Goal: Task Accomplishment & Management: Manage account settings

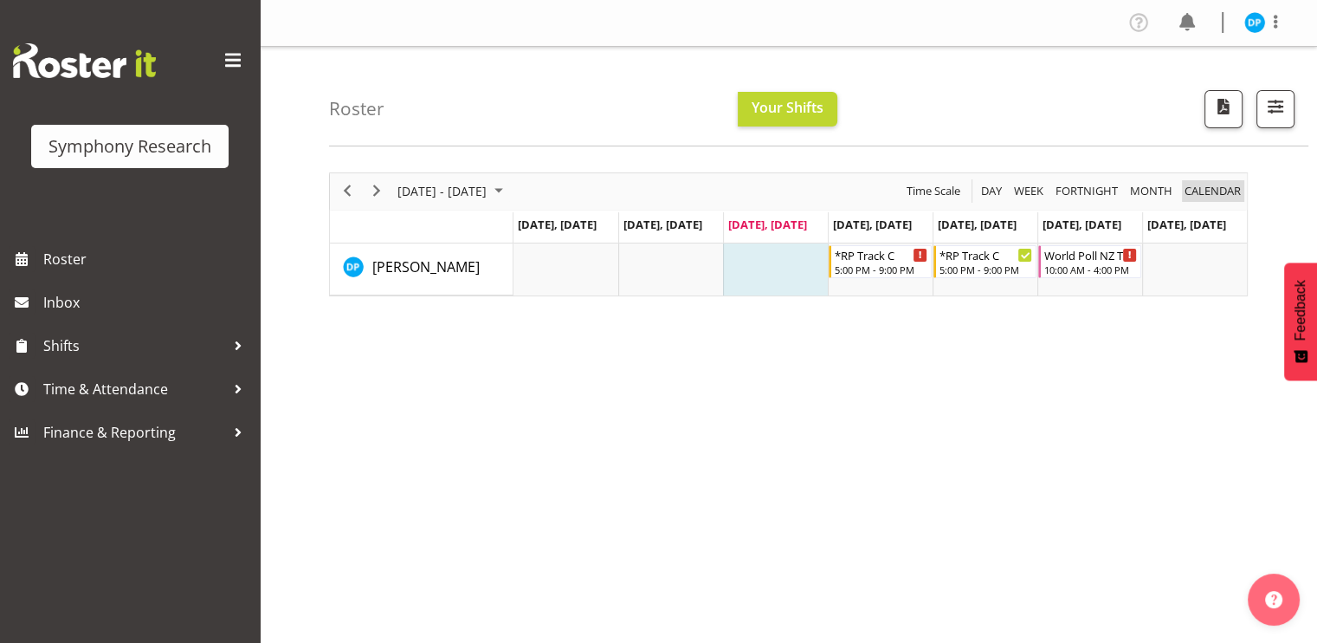
click at [1205, 191] on span "calendar" at bounding box center [1213, 191] width 60 height 22
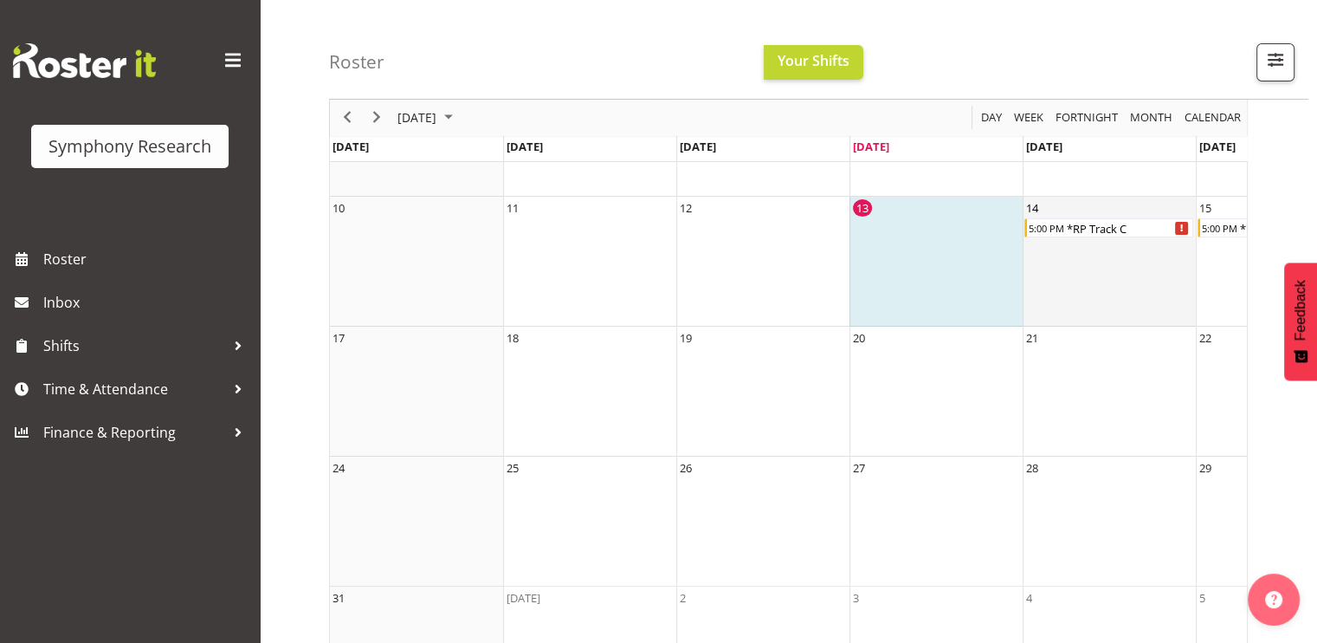
scroll to position [0, 294]
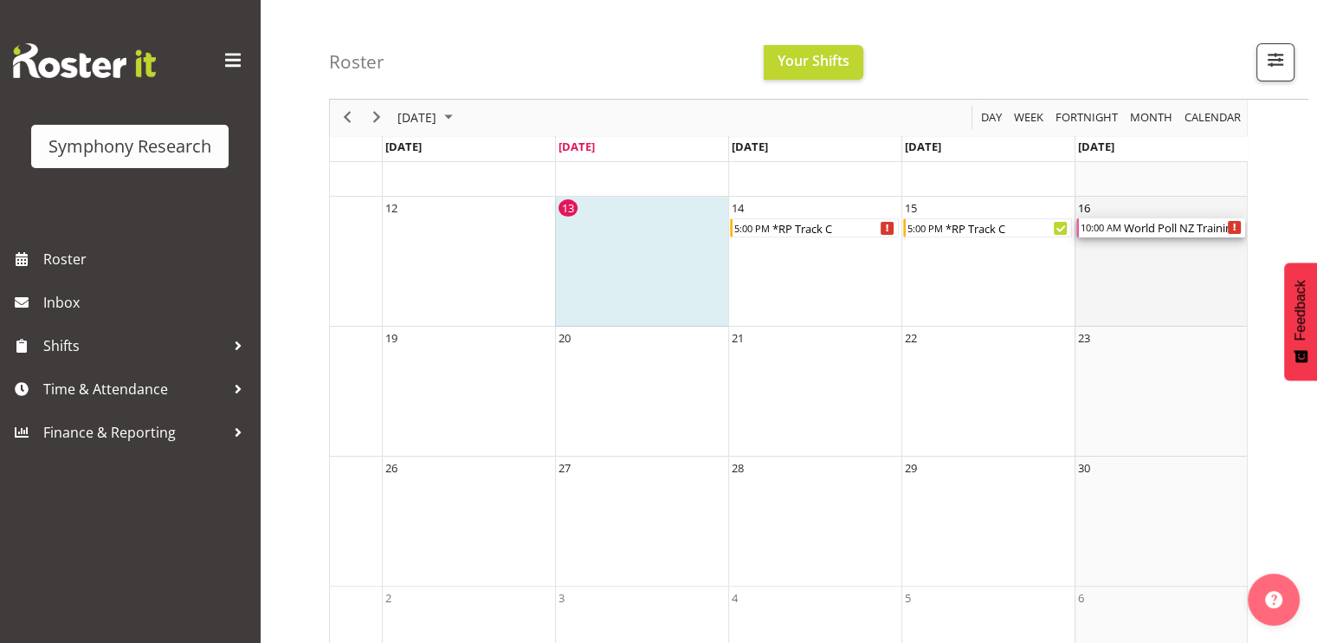
click at [1125, 229] on div "World Poll NZ Training & Briefing/Mocks" at bounding box center [1183, 227] width 123 height 19
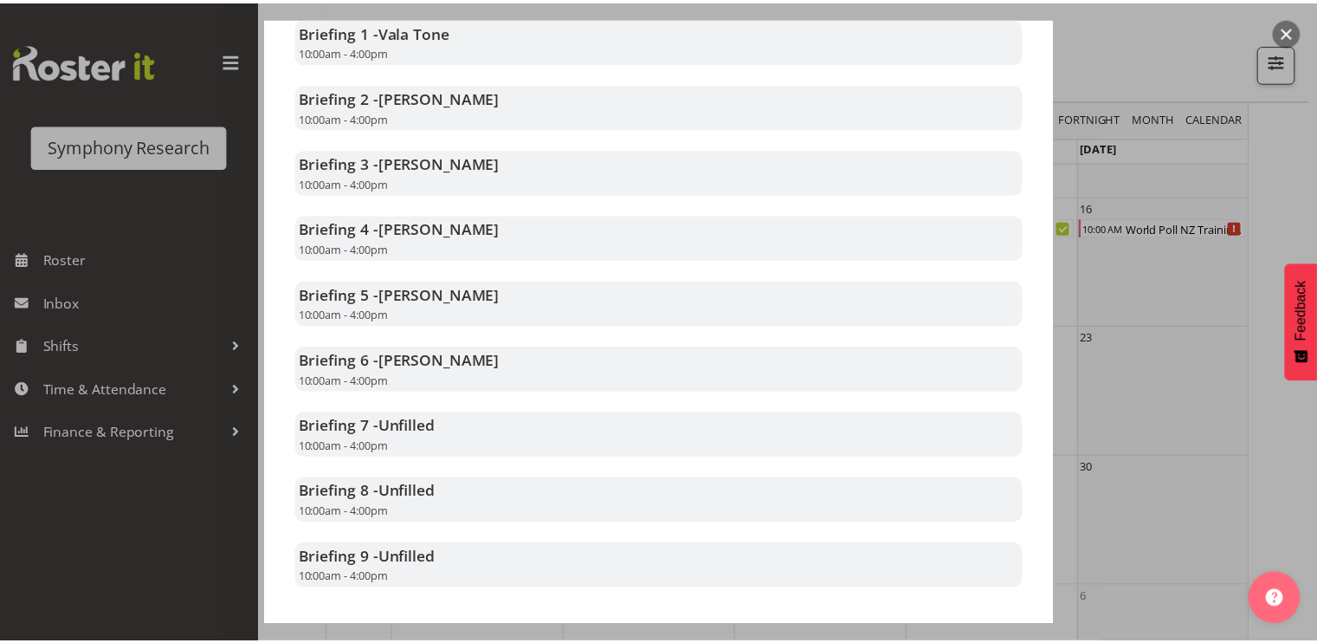
scroll to position [561, 0]
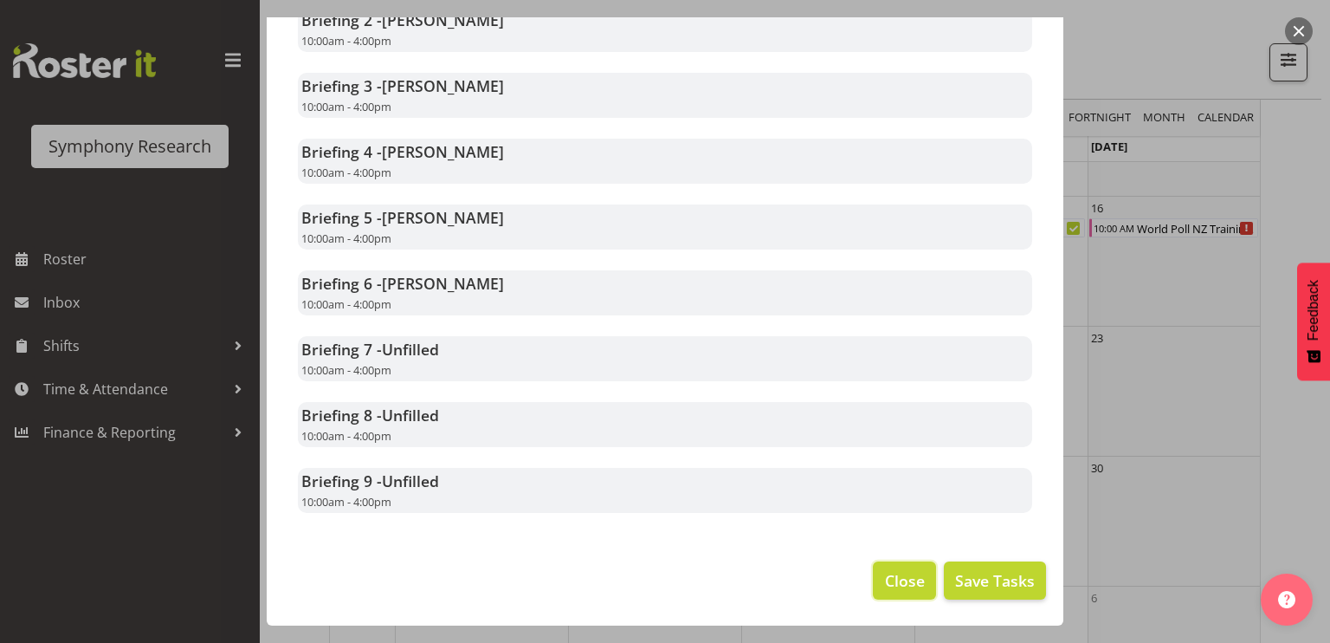
click at [885, 571] on span "Close" at bounding box center [905, 580] width 40 height 23
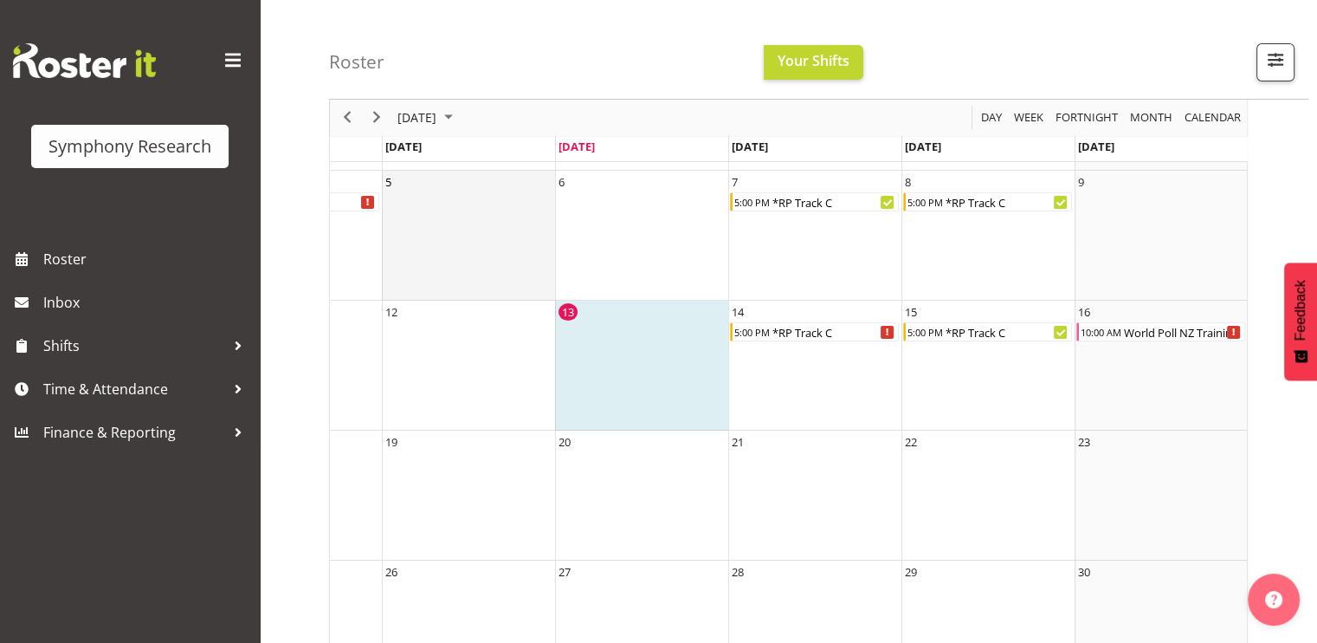
scroll to position [197, 0]
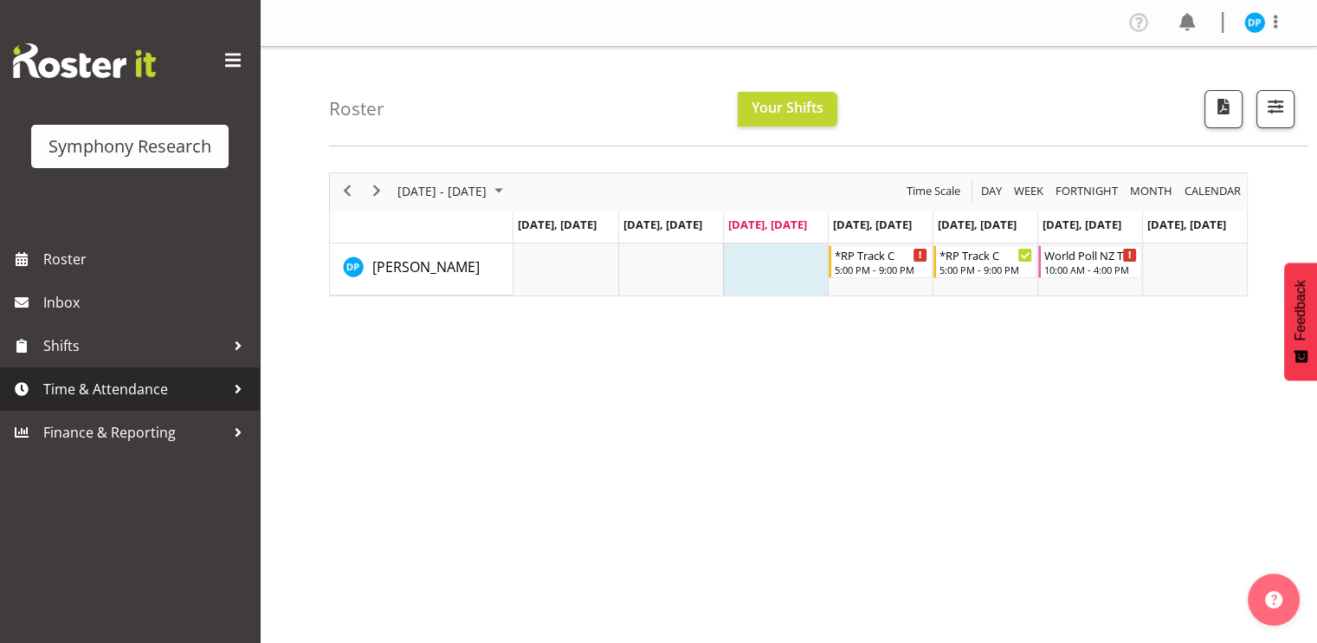
click at [134, 397] on span "Time & Attendance" at bounding box center [134, 389] width 182 height 26
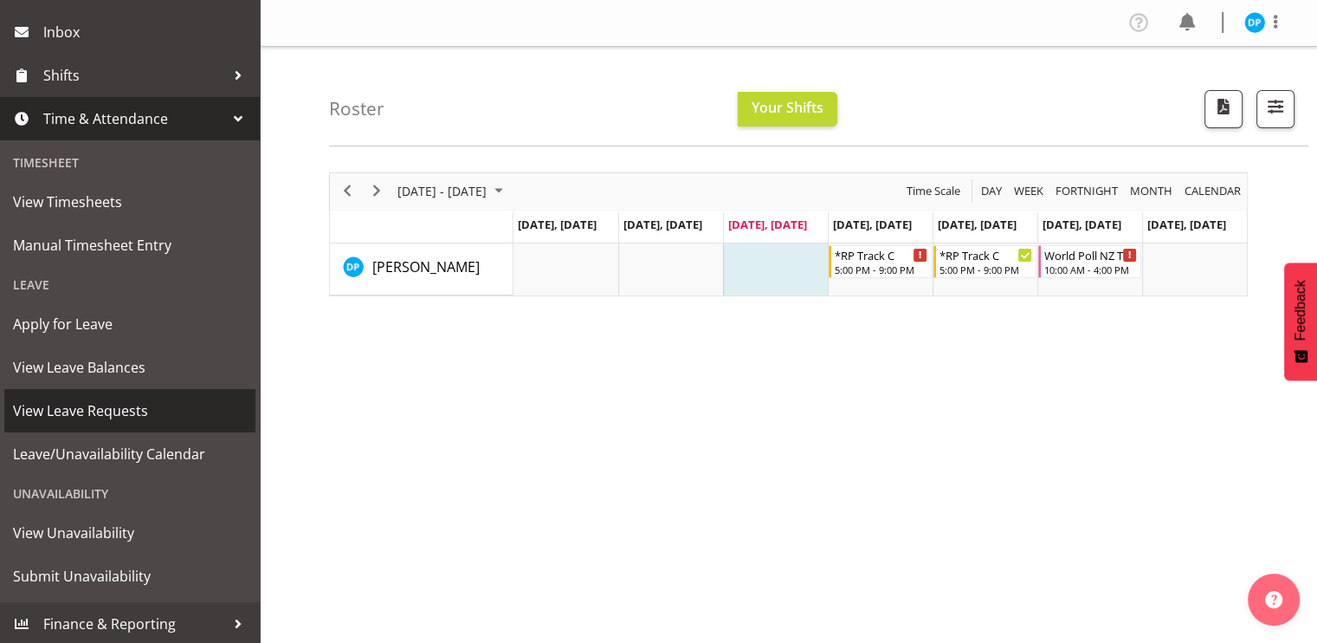
scroll to position [273, 0]
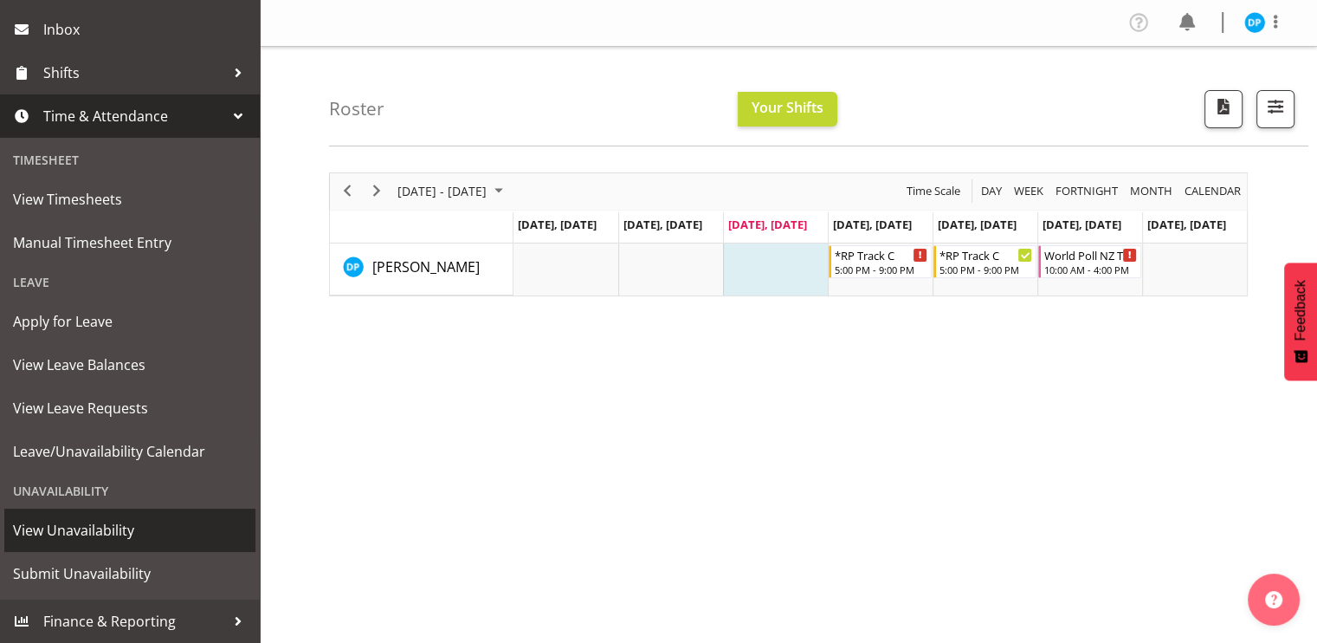
click at [80, 542] on span "View Unavailability" at bounding box center [130, 530] width 234 height 26
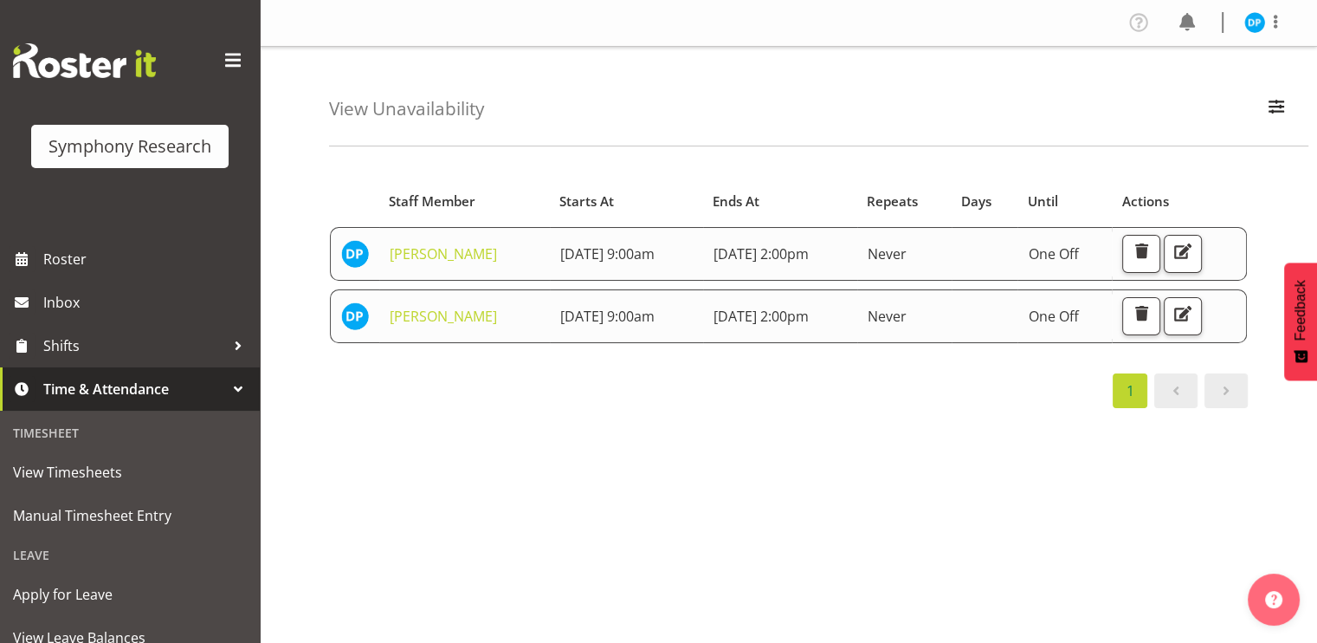
click at [675, 144] on div "View Unavailability Search Search for a particular employee Showing current una…" at bounding box center [818, 97] width 979 height 100
